Goal: Task Accomplishment & Management: Manage account settings

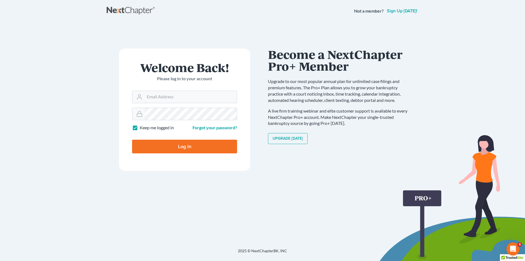
type input "[EMAIL_ADDRESS][DOMAIN_NAME]"
click at [157, 145] on input "Log In" at bounding box center [184, 146] width 105 height 14
type input "Thinking..."
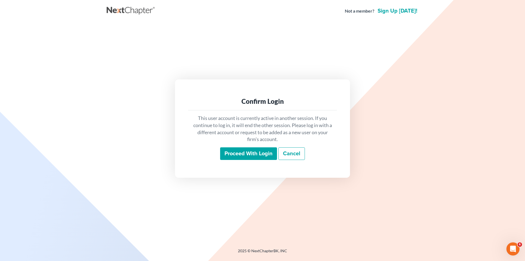
click at [227, 150] on input "Proceed with login" at bounding box center [248, 153] width 57 height 13
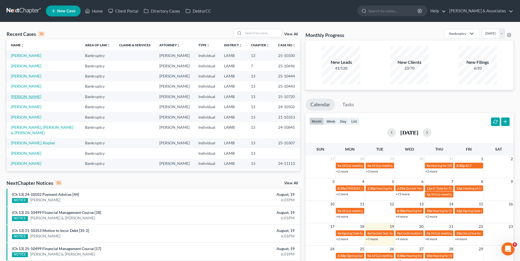
click at [20, 97] on link "[PERSON_NAME]" at bounding box center [26, 96] width 30 height 5
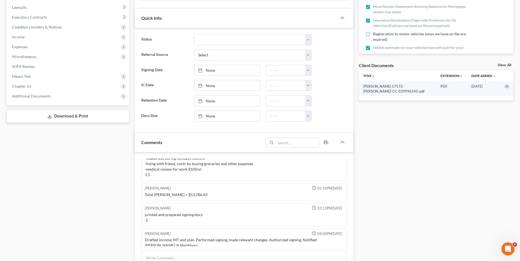
scroll to position [137, 0]
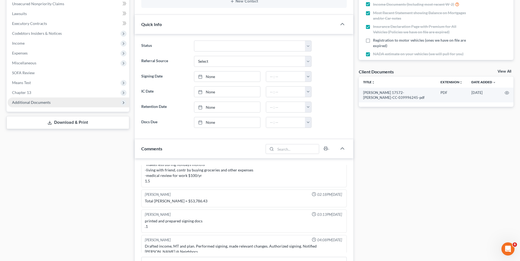
click at [42, 100] on span "Additional Documents" at bounding box center [31, 102] width 39 height 5
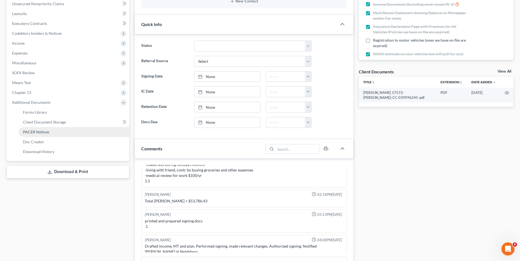
click at [40, 131] on span "PACER Notices" at bounding box center [36, 131] width 26 height 5
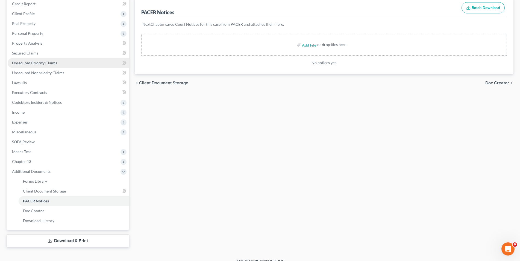
scroll to position [75, 0]
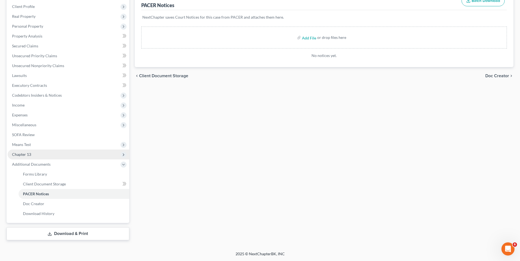
click at [62, 156] on span "Chapter 13" at bounding box center [69, 154] width 122 height 10
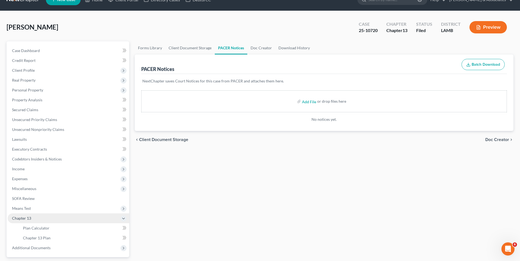
scroll to position [0, 0]
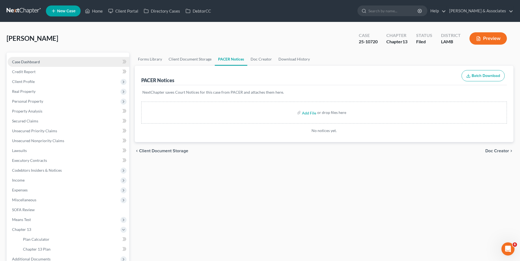
click at [39, 63] on span "Case Dashboard" at bounding box center [26, 61] width 28 height 5
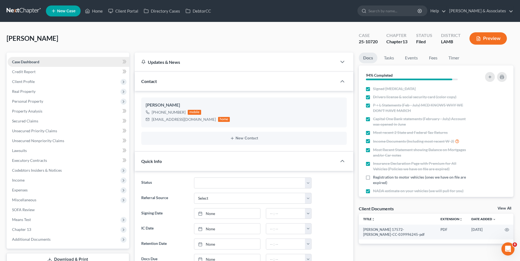
scroll to position [215, 0]
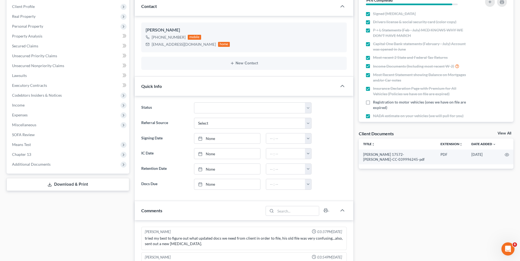
scroll to position [215, 0]
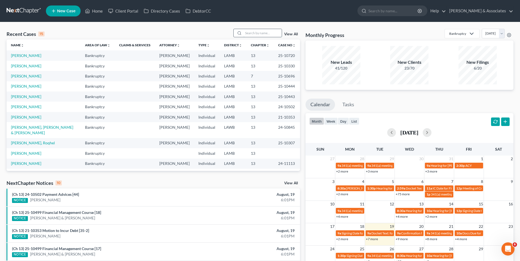
click at [253, 36] on input "search" at bounding box center [263, 33] width 38 height 8
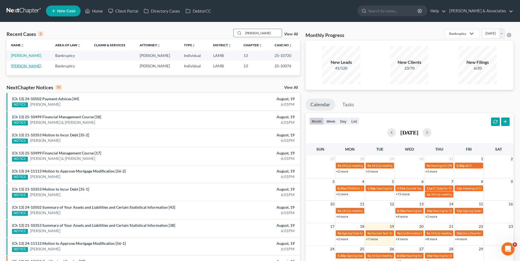
type input "[PERSON_NAME]"
click at [23, 67] on link "[PERSON_NAME]" at bounding box center [26, 65] width 30 height 5
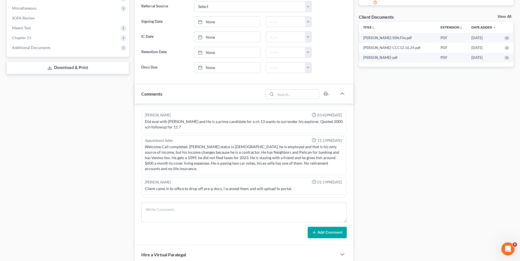
scroll to position [1834, 0]
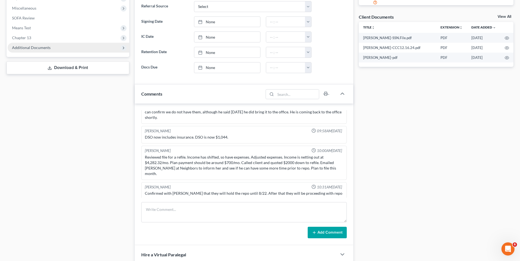
click at [30, 47] on span "Additional Documents" at bounding box center [31, 47] width 39 height 5
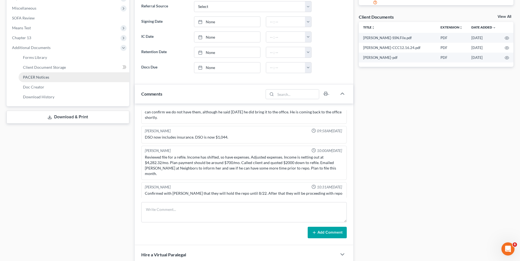
click at [29, 73] on link "PACER Notices" at bounding box center [74, 77] width 111 height 10
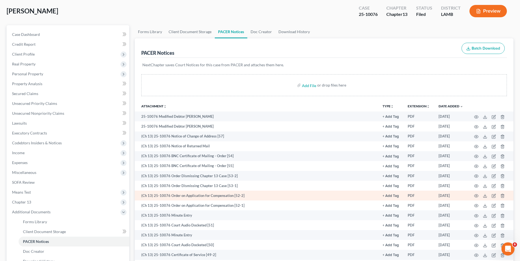
scroll to position [55, 0]
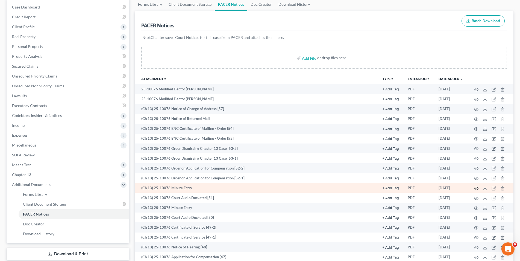
click at [475, 187] on icon "button" at bounding box center [477, 188] width 4 height 4
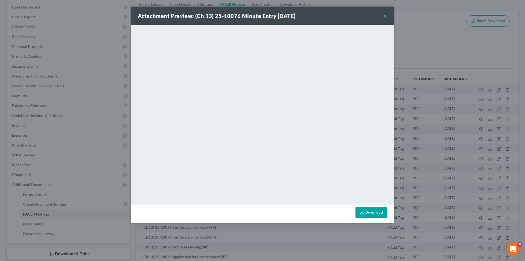
click at [384, 14] on button "×" at bounding box center [385, 16] width 4 height 7
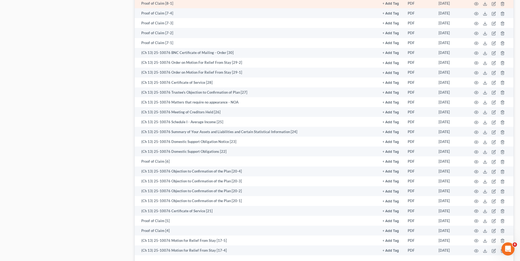
scroll to position [656, 0]
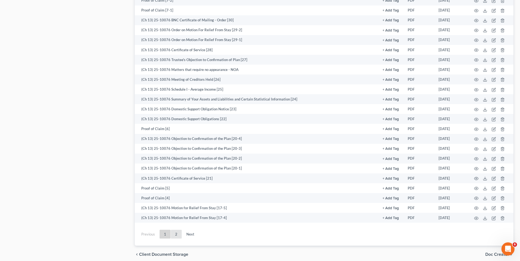
click at [179, 234] on link "2" at bounding box center [176, 233] width 11 height 9
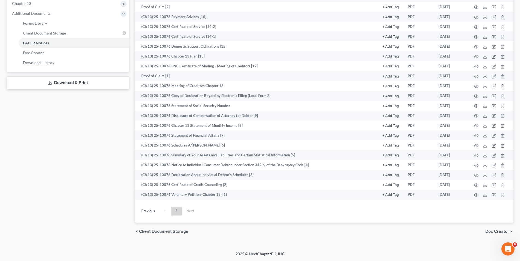
scroll to position [226, 0]
click at [173, 210] on link "2" at bounding box center [176, 210] width 11 height 9
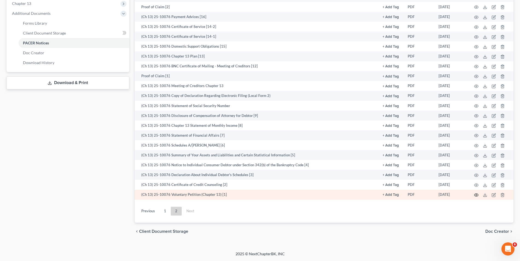
click at [476, 194] on icon "button" at bounding box center [477, 195] width 4 height 4
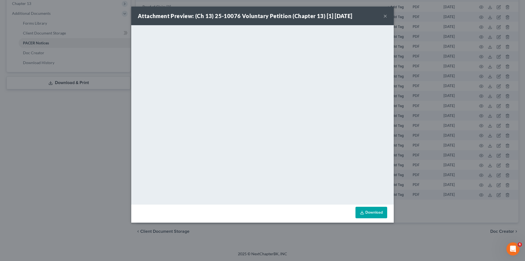
click at [384, 16] on button "×" at bounding box center [385, 16] width 4 height 7
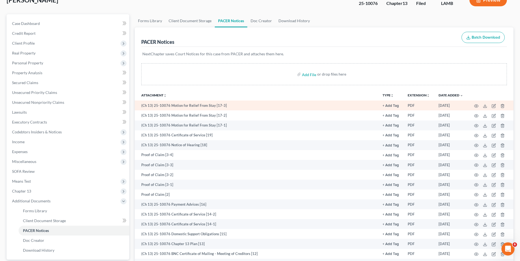
scroll to position [62, 0]
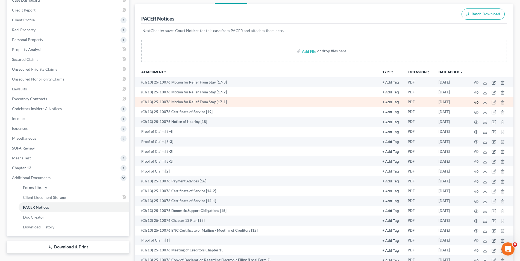
click at [477, 103] on circle "button" at bounding box center [476, 102] width 1 height 1
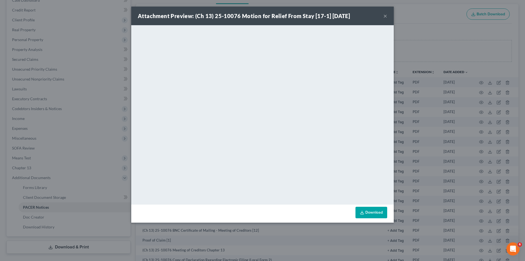
click at [385, 14] on button "×" at bounding box center [385, 16] width 4 height 7
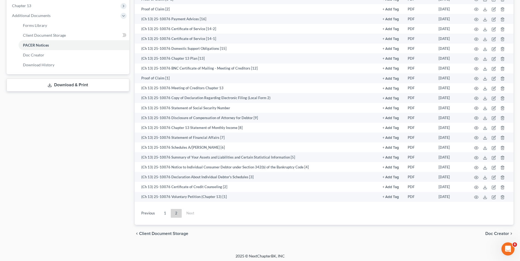
scroll to position [226, 0]
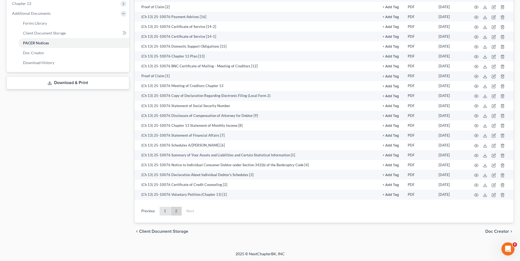
click at [165, 213] on link "1" at bounding box center [165, 210] width 11 height 9
click at [48, 59] on link "Download History" at bounding box center [74, 63] width 111 height 10
click at [48, 58] on link "Download History" at bounding box center [74, 63] width 111 height 10
click at [22, 60] on link "Download History" at bounding box center [74, 63] width 111 height 10
click at [24, 58] on link "Download History" at bounding box center [74, 63] width 111 height 10
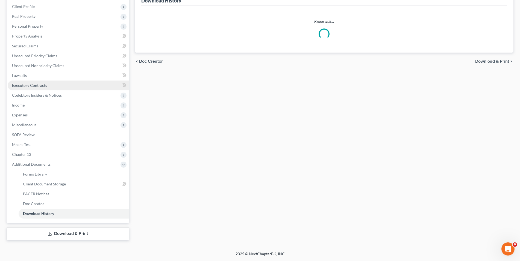
click at [26, 87] on span "Executory Contracts" at bounding box center [29, 85] width 35 height 5
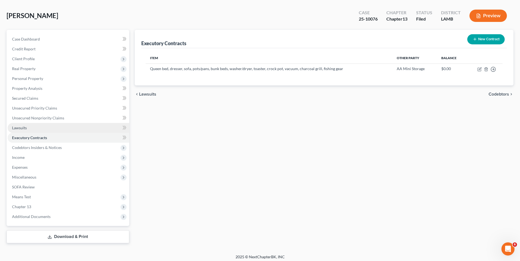
scroll to position [26, 0]
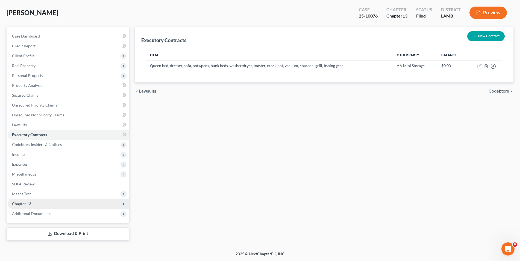
click at [27, 204] on span "Chapter 13" at bounding box center [21, 203] width 19 height 5
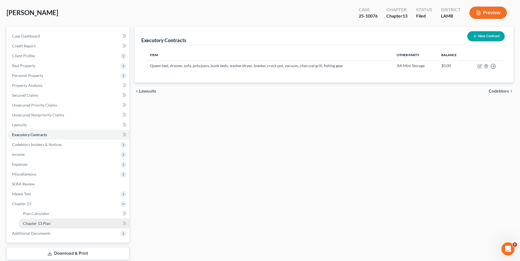
click at [31, 221] on span "Chapter 13 Plan" at bounding box center [37, 223] width 28 height 5
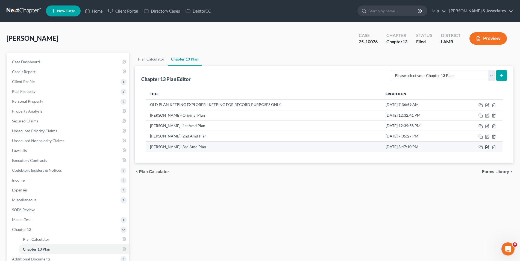
click at [488, 147] on icon "button" at bounding box center [487, 147] width 4 height 4
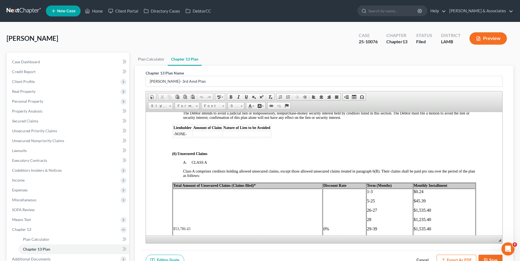
scroll to position [957, 0]
click at [493, 260] on button "Save" at bounding box center [491, 259] width 24 height 11
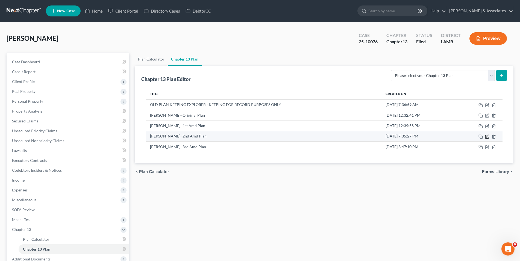
click at [489, 137] on icon "button" at bounding box center [487, 136] width 4 height 4
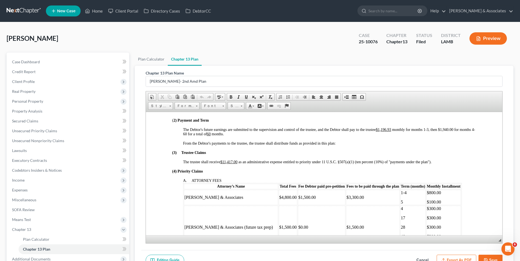
scroll to position [274, 0]
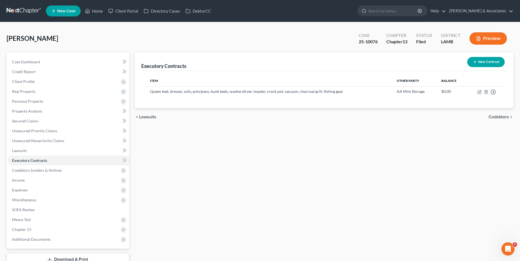
scroll to position [26, 0]
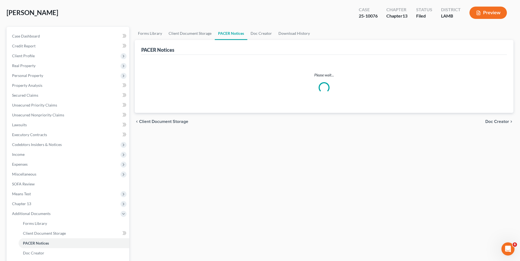
scroll to position [75, 0]
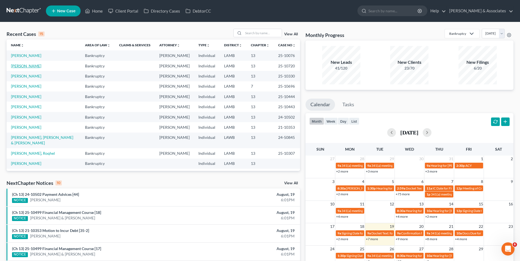
click at [20, 68] on link "[PERSON_NAME]" at bounding box center [26, 65] width 30 height 5
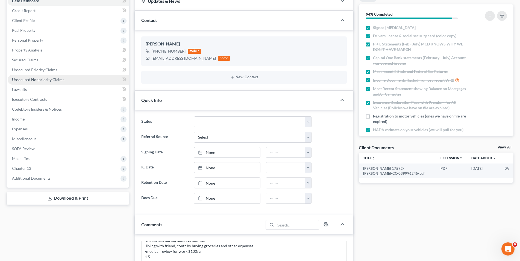
scroll to position [109, 0]
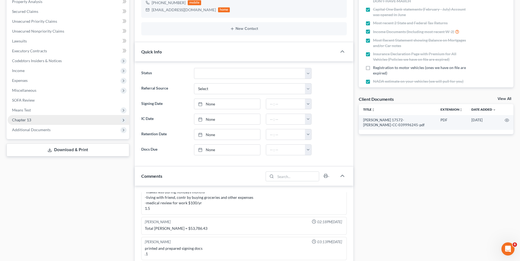
click at [79, 121] on span "Chapter 13" at bounding box center [69, 120] width 122 height 10
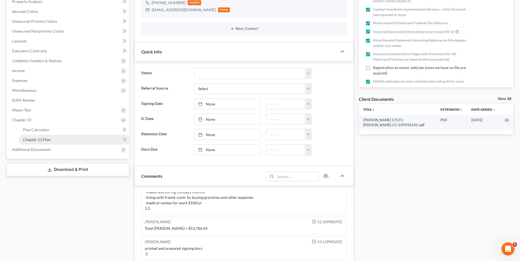
click at [76, 135] on link "Chapter 13 Plan" at bounding box center [74, 140] width 111 height 10
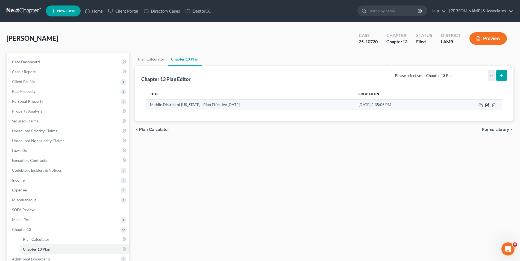
click at [488, 106] on icon "button" at bounding box center [487, 105] width 4 height 4
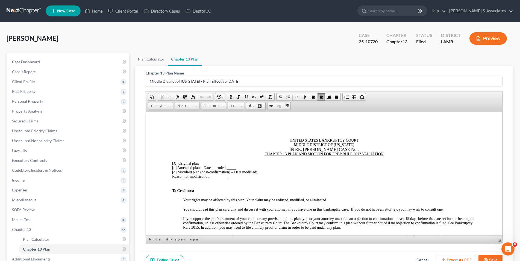
click at [352, 149] on div "IN RE: DARYL BARBIER CASE No.:" at bounding box center [324, 149] width 304 height 5
click at [361, 148] on div "IN RE: DARYL BARBIER CASE NO :" at bounding box center [324, 149] width 304 height 5
click at [351, 149] on div "IN RE: DARYL BARBIER CASE NO : 25-10720" at bounding box center [324, 149] width 304 height 5
click at [175, 162] on span "[X]" at bounding box center [174, 163] width 5 height 4
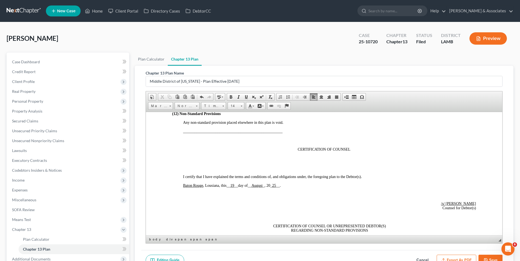
scroll to position [1641, 0]
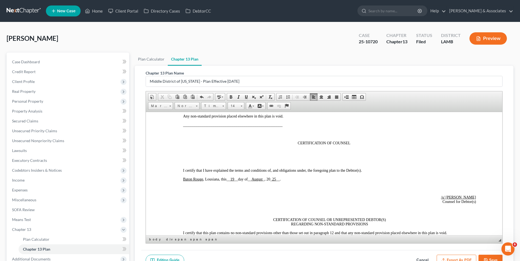
click at [492, 258] on button "Save" at bounding box center [491, 259] width 24 height 11
